Goal: Information Seeking & Learning: Learn about a topic

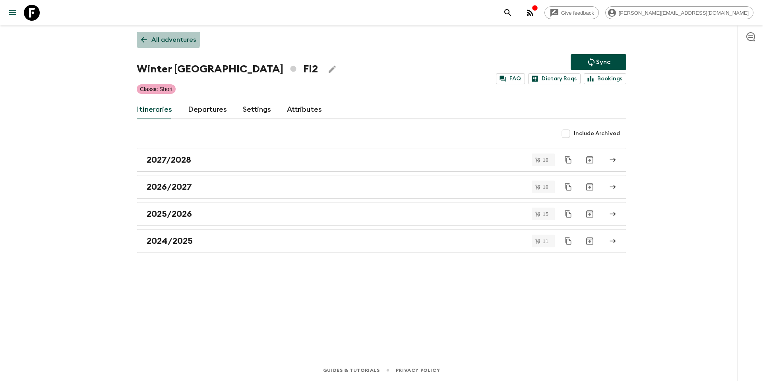
click at [150, 37] on link "All adventures" at bounding box center [169, 40] width 64 height 16
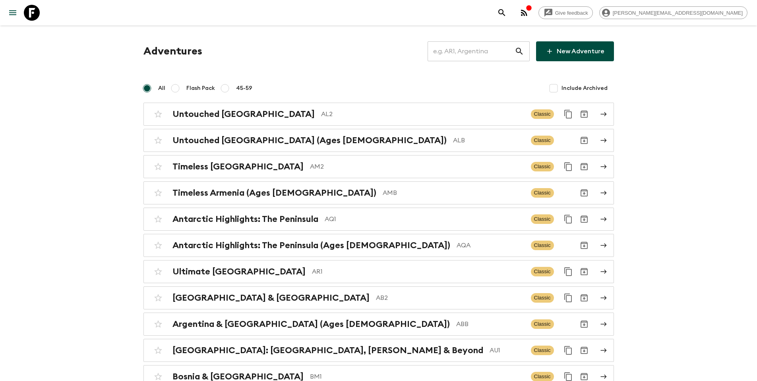
click at [461, 51] on input "text" at bounding box center [470, 51] width 87 height 22
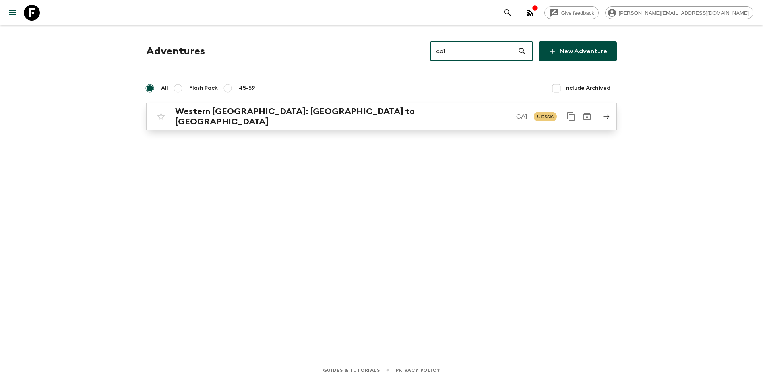
type input "ca1"
click at [388, 120] on div "[GEOGRAPHIC_DATA]: [GEOGRAPHIC_DATA] to [GEOGRAPHIC_DATA] [GEOGRAPHIC_DATA] Cla…" at bounding box center [366, 116] width 426 height 21
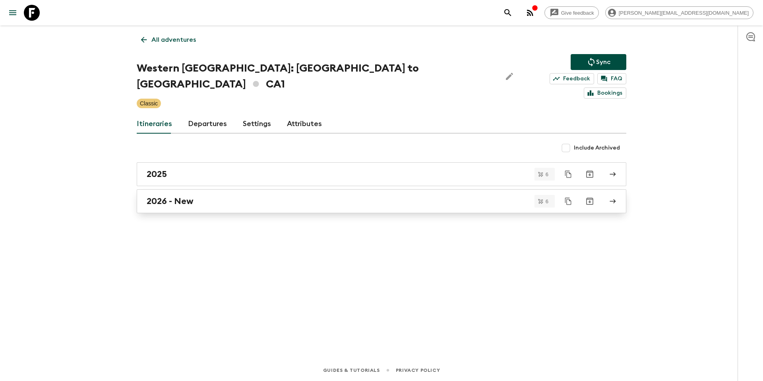
click at [211, 196] on div "2026 - New" at bounding box center [374, 201] width 454 height 10
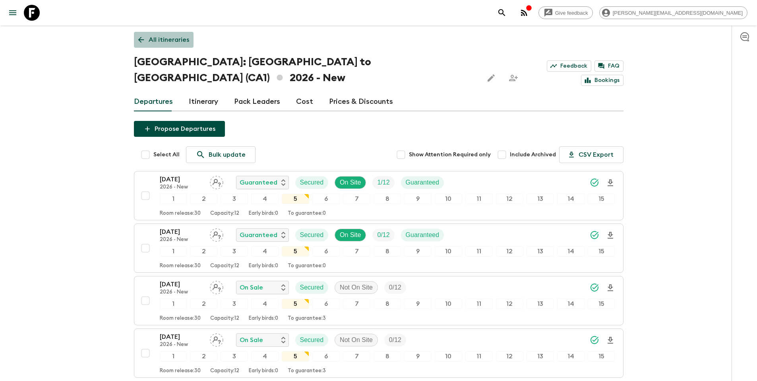
click at [164, 41] on p "All itineraries" at bounding box center [169, 40] width 41 height 10
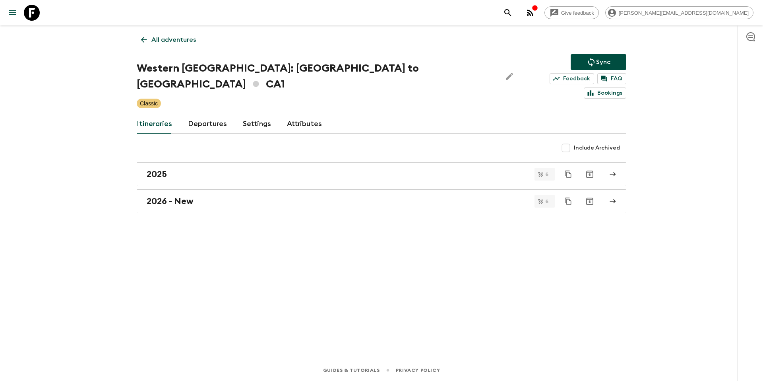
click at [168, 41] on p "All adventures" at bounding box center [173, 40] width 44 height 10
